Goal: Information Seeking & Learning: Check status

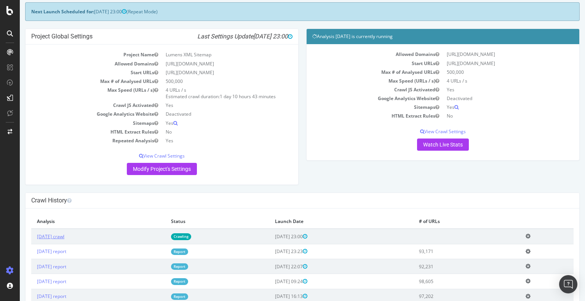
scroll to position [37, 0]
click at [61, 237] on link "[DATE] crawl" at bounding box center [50, 236] width 27 height 6
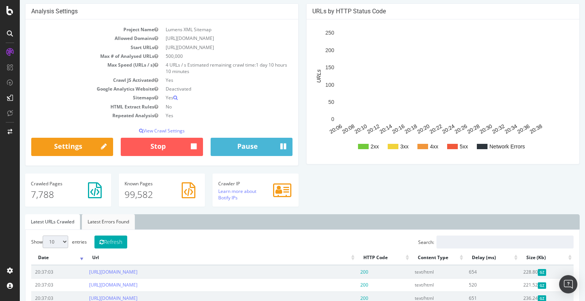
scroll to position [65, 0]
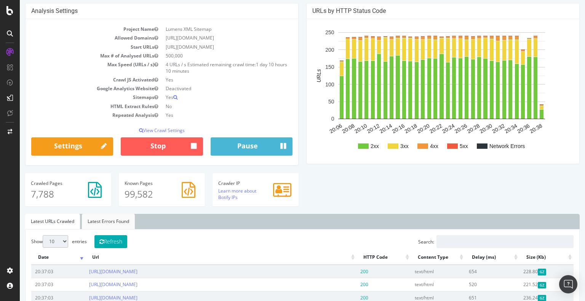
click at [94, 224] on link "Latest Errors Found" at bounding box center [108, 221] width 53 height 15
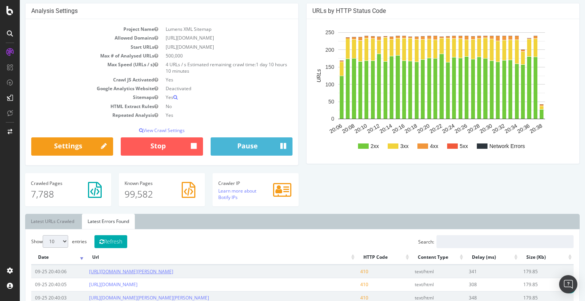
scroll to position [189, 0]
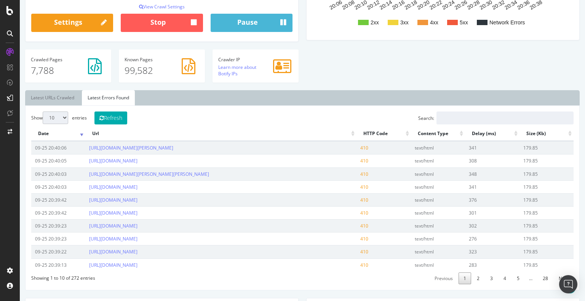
click at [367, 136] on th "HTTP Code" at bounding box center [383, 133] width 54 height 15
click at [356, 132] on th "HTTP Code" at bounding box center [383, 133] width 54 height 15
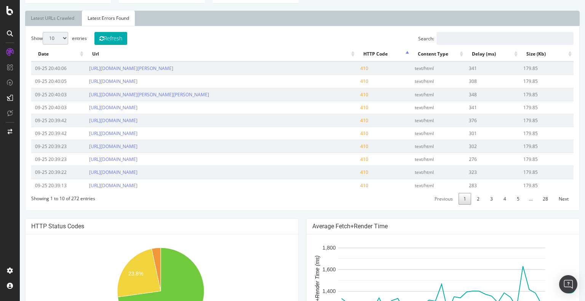
scroll to position [268, 0]
click at [56, 39] on select "10 25 50 100" at bounding box center [56, 38] width 26 height 13
select select "100"
click at [43, 32] on select "10 25 50 100" at bounding box center [56, 38] width 26 height 13
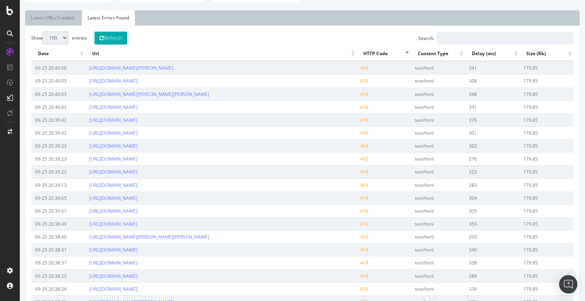
click at [356, 56] on th "HTTP Code" at bounding box center [383, 53] width 54 height 15
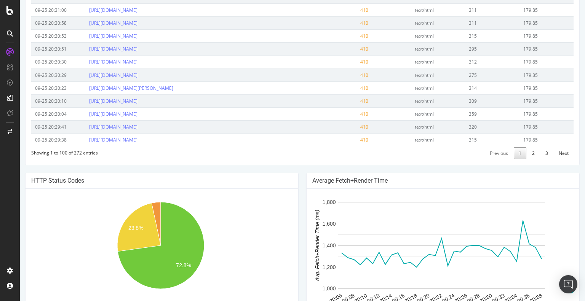
scroll to position [1485, 0]
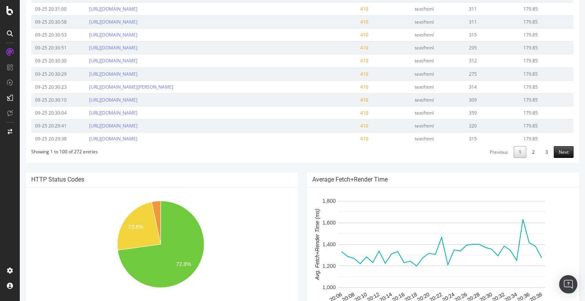
click at [564, 158] on link "Next" at bounding box center [564, 152] width 20 height 12
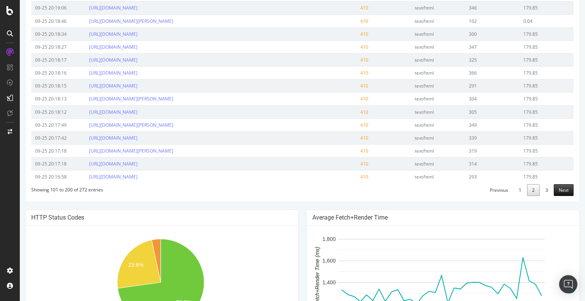
click at [556, 196] on link "Next" at bounding box center [564, 190] width 20 height 12
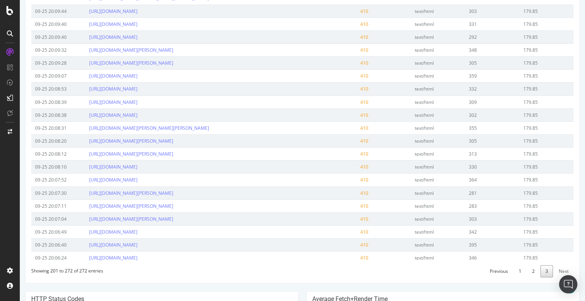
scroll to position [1068, 0]
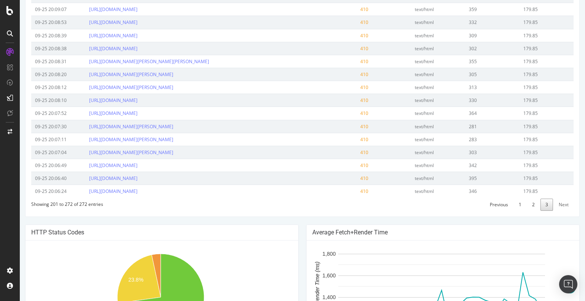
click at [559, 211] on link "Next" at bounding box center [564, 205] width 20 height 12
click at [554, 211] on link "Next" at bounding box center [564, 205] width 20 height 12
click at [519, 211] on link "1" at bounding box center [520, 205] width 13 height 12
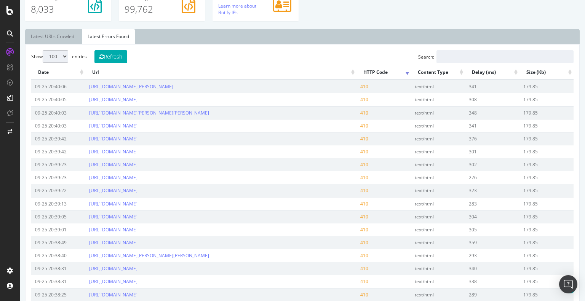
scroll to position [251, 0]
click at [350, 69] on th "Url" at bounding box center [220, 71] width 271 height 15
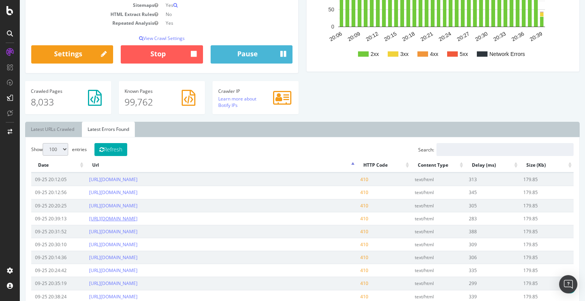
scroll to position [134, 0]
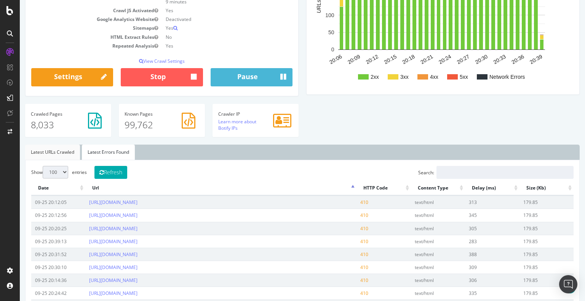
click at [62, 147] on link "Latest URLs Crawled" at bounding box center [52, 152] width 55 height 15
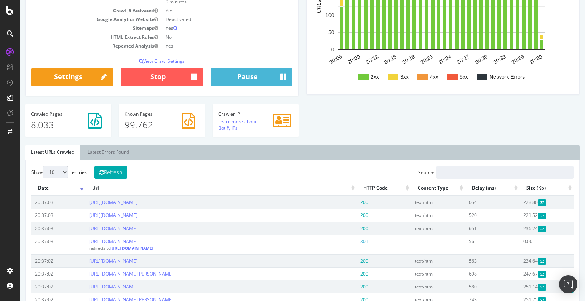
click at [349, 185] on th "Url" at bounding box center [220, 188] width 271 height 15
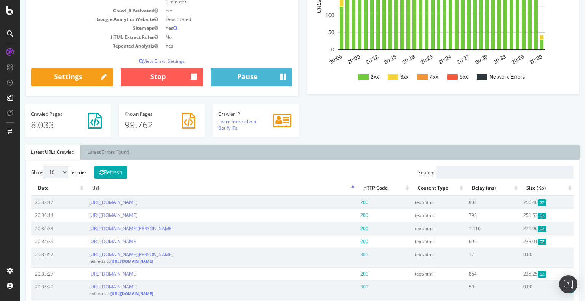
click at [349, 185] on th "Url" at bounding box center [220, 188] width 271 height 15
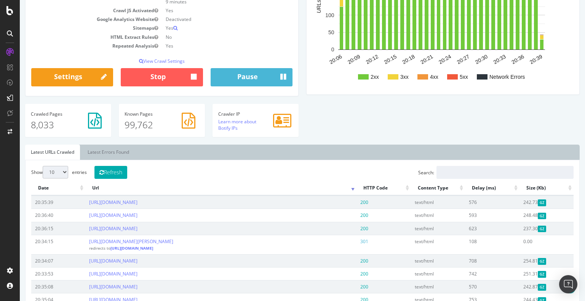
click at [349, 185] on th "Url" at bounding box center [220, 188] width 271 height 15
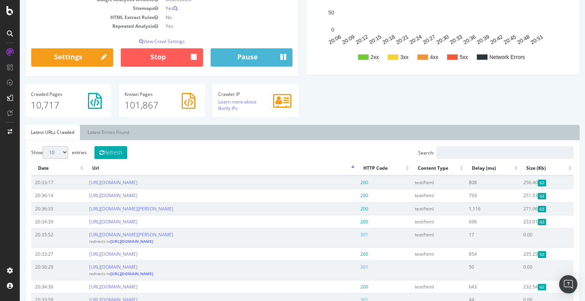
scroll to position [155, 0]
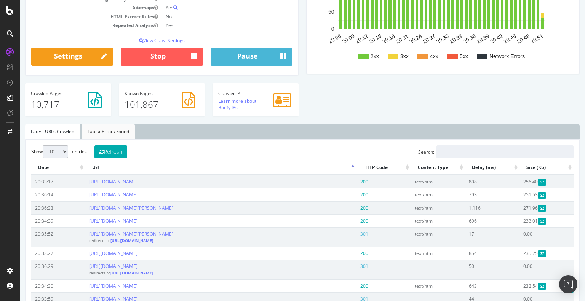
click at [128, 131] on link "Latest Errors Found" at bounding box center [108, 131] width 53 height 15
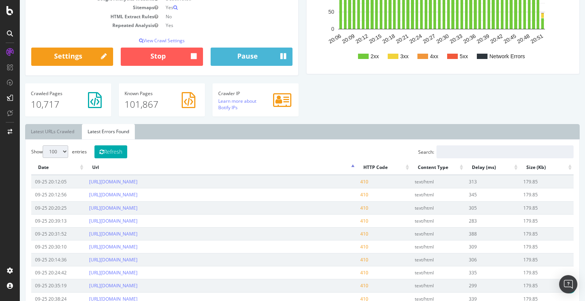
click at [363, 165] on th "HTTP Code" at bounding box center [383, 167] width 54 height 15
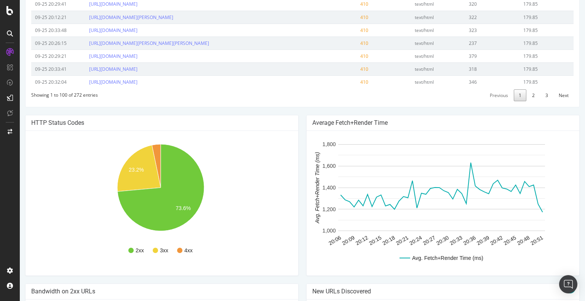
scroll to position [1542, 0]
click at [541, 101] on link "3" at bounding box center [546, 95] width 13 height 12
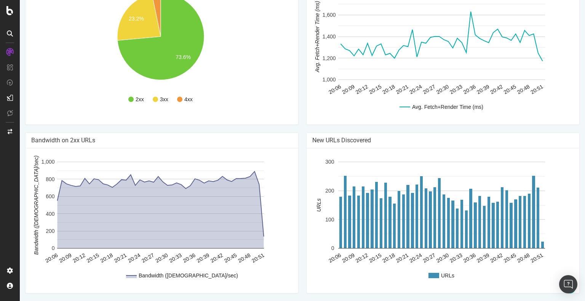
scroll to position [1367, 0]
click at [321, 123] on div "Avg. Fetch+Render Time (ms) 20:06 20:09 20:12 20:15 20:18 20:21 20:24 20:27 20:…" at bounding box center [443, 52] width 273 height 145
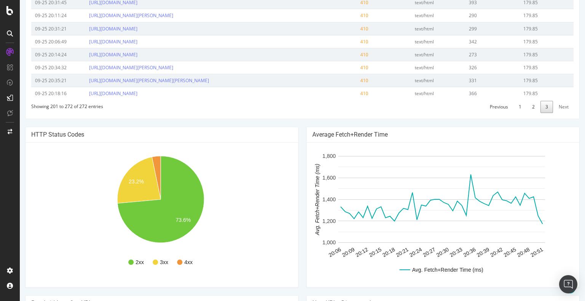
scroll to position [1165, 0]
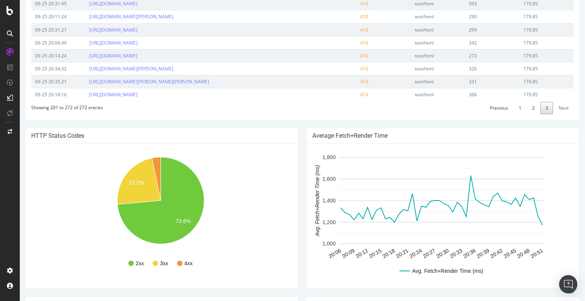
click at [559, 114] on link "Next" at bounding box center [564, 108] width 20 height 12
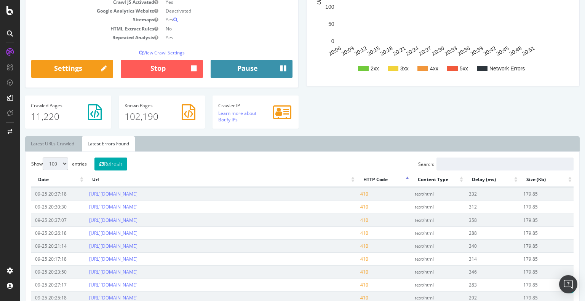
scroll to position [0, 0]
